Goal: Transaction & Acquisition: Purchase product/service

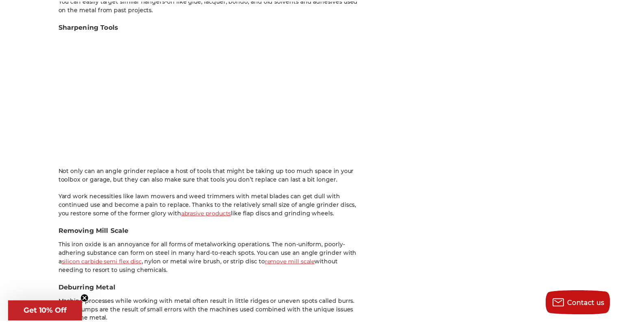
scroll to position [1423, 0]
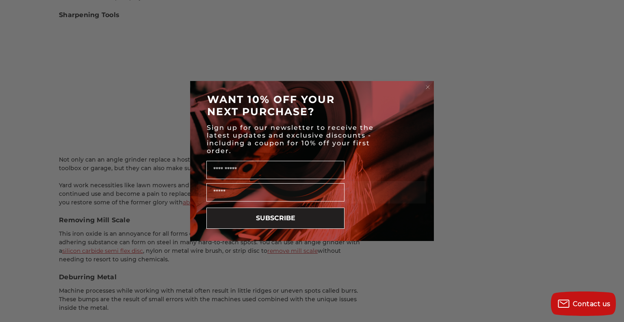
click at [428, 86] on circle "Close dialog" at bounding box center [428, 87] width 8 height 8
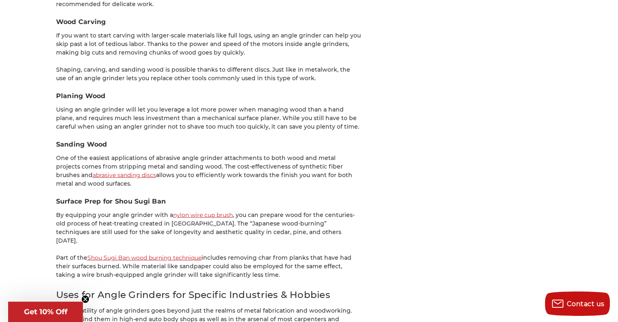
scroll to position [1829, 0]
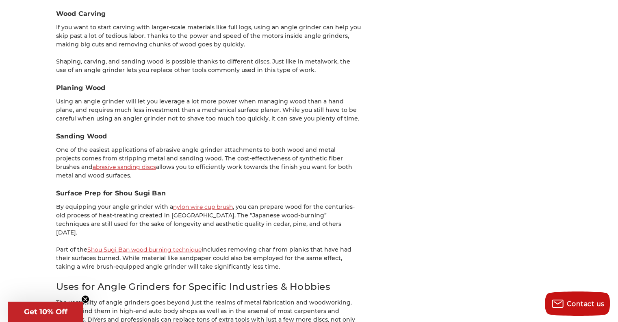
click at [104, 166] on link "abrasive sanding discs" at bounding box center [124, 166] width 63 height 7
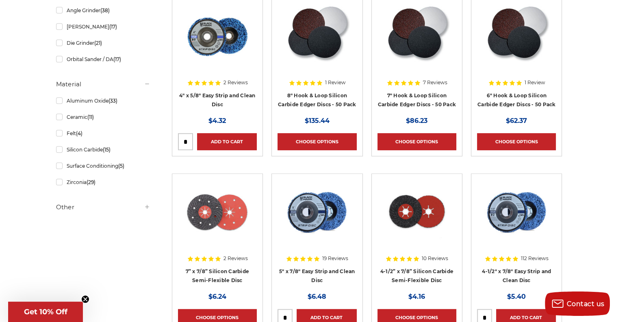
scroll to position [569, 0]
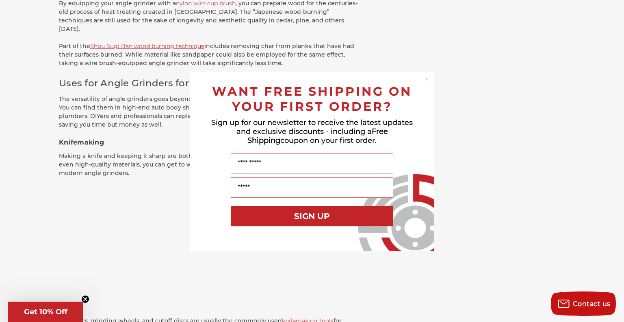
click at [428, 77] on circle "Close dialog" at bounding box center [427, 79] width 8 height 8
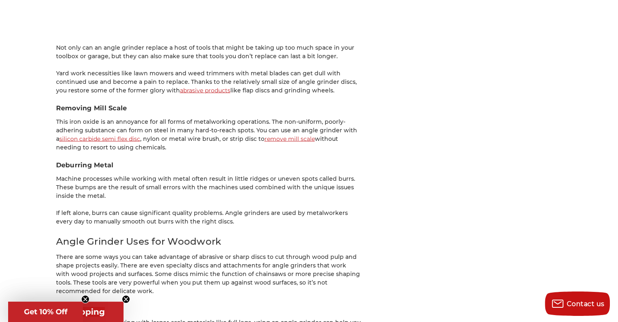
scroll to position [1545, 0]
